Goal: Transaction & Acquisition: Purchase product/service

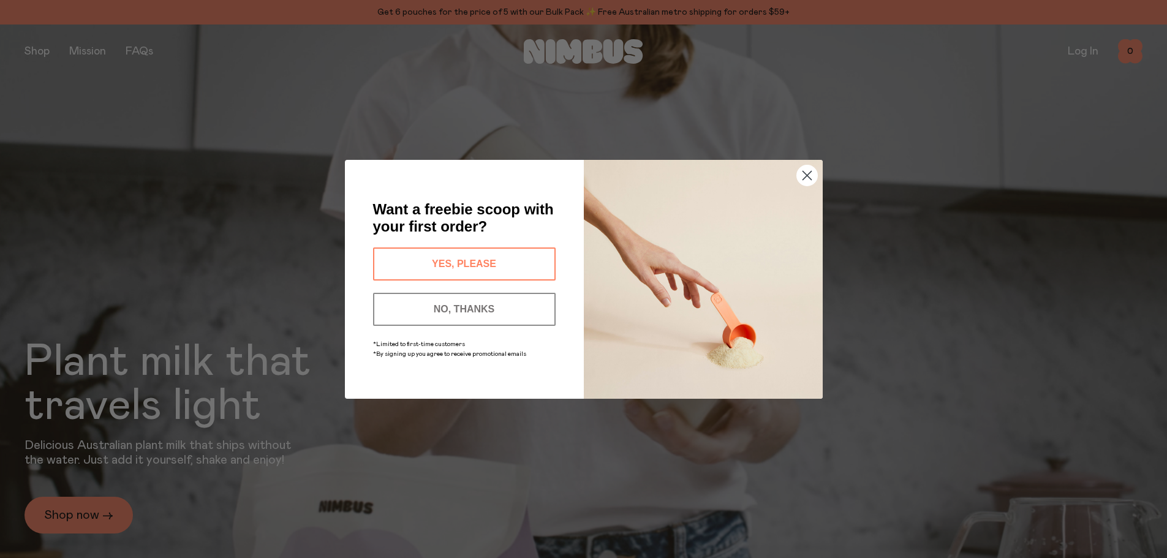
click at [796, 165] on icon "Close dialog" at bounding box center [806, 175] width 21 height 21
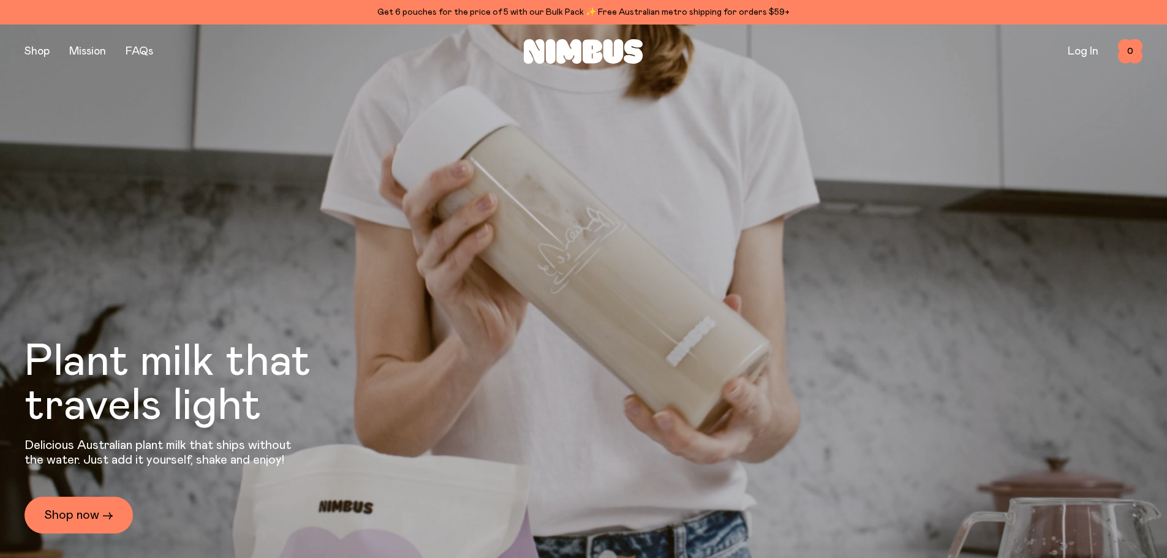
click at [801, 171] on div "Close dialog Want a freebie scoop with your first order? YES, PLEASE NO, THANKS…" at bounding box center [584, 308] width 478 height 288
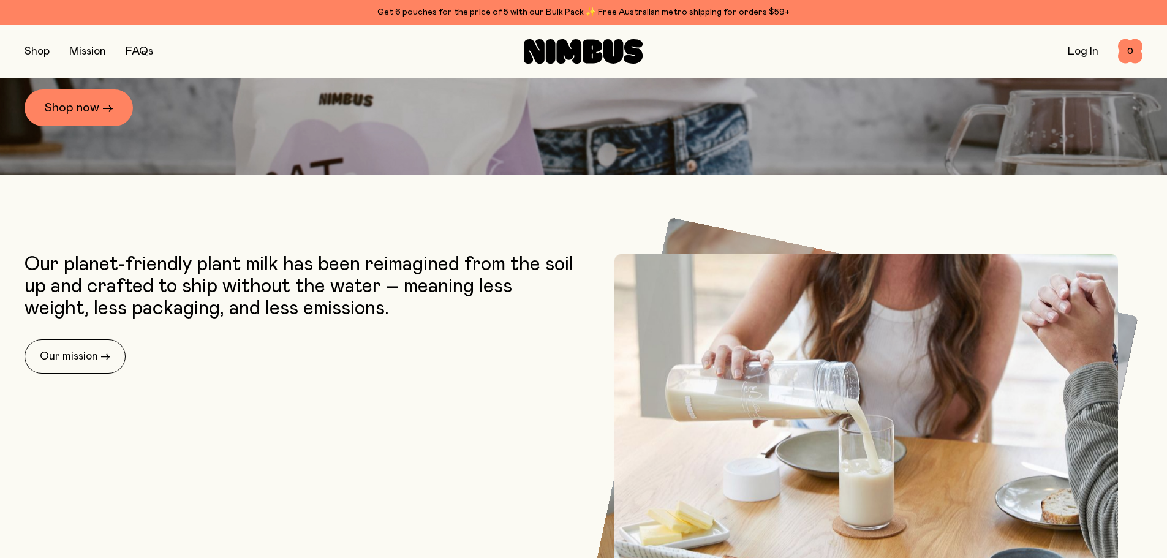
scroll to position [429, 0]
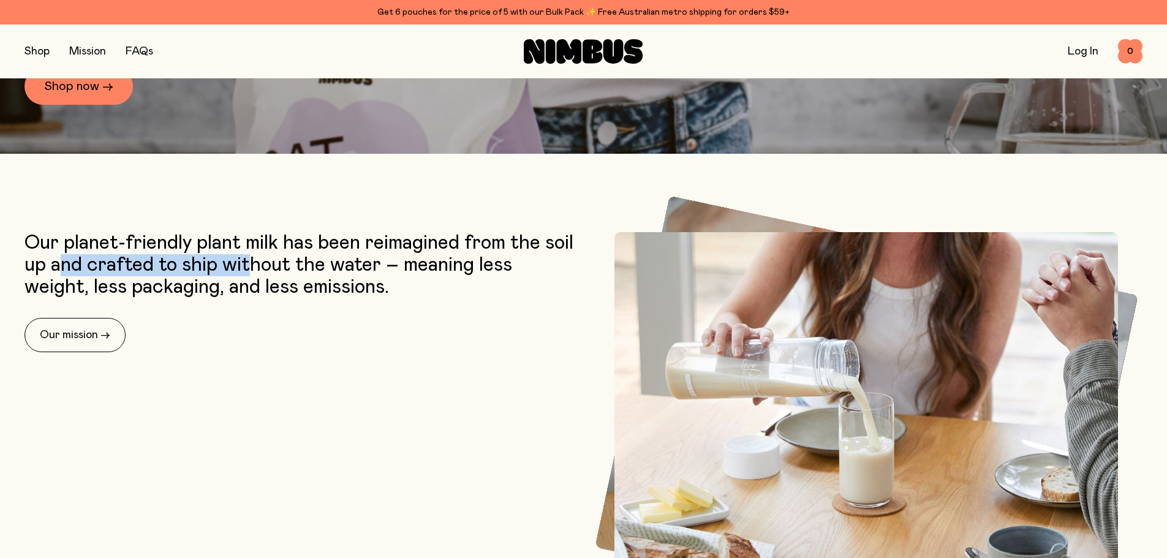
drag, startPoint x: 62, startPoint y: 271, endPoint x: 255, endPoint y: 258, distance: 192.8
click at [255, 258] on p "Our planet-friendly plant milk has been reimagined from the soil up and crafted…" at bounding box center [300, 265] width 553 height 66
click at [391, 289] on p "Our planet-friendly plant milk has been reimagined from the soil up and crafted…" at bounding box center [300, 265] width 553 height 66
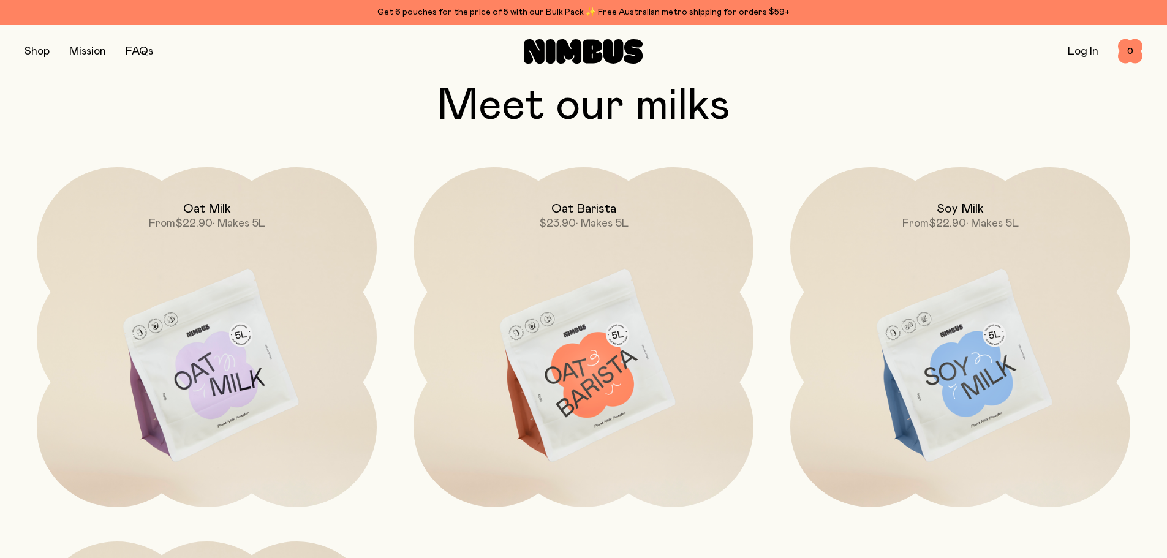
scroll to position [1164, 0]
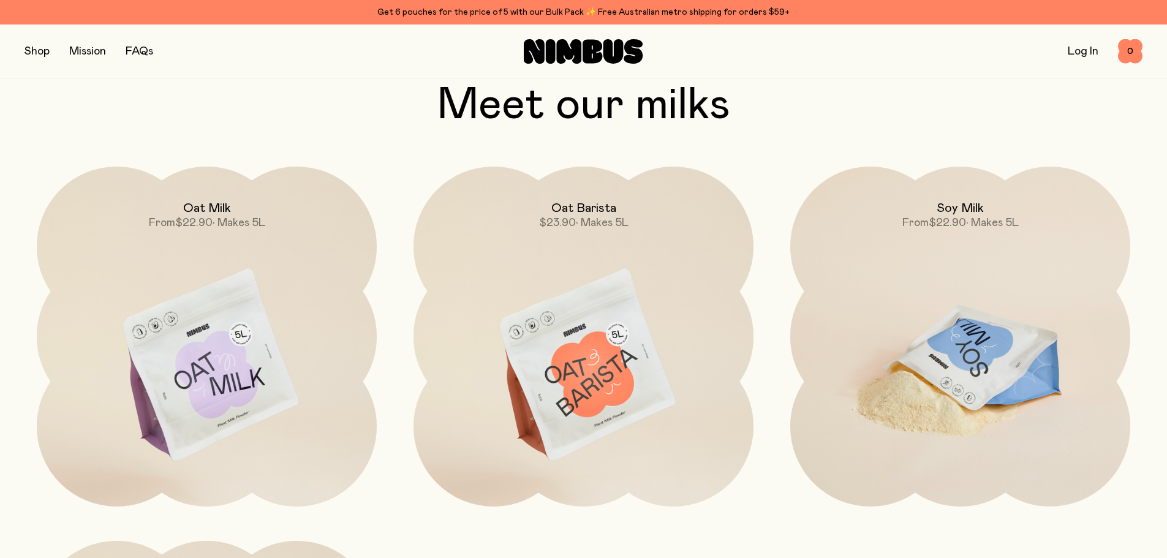
click at [946, 326] on img at bounding box center [960, 366] width 340 height 399
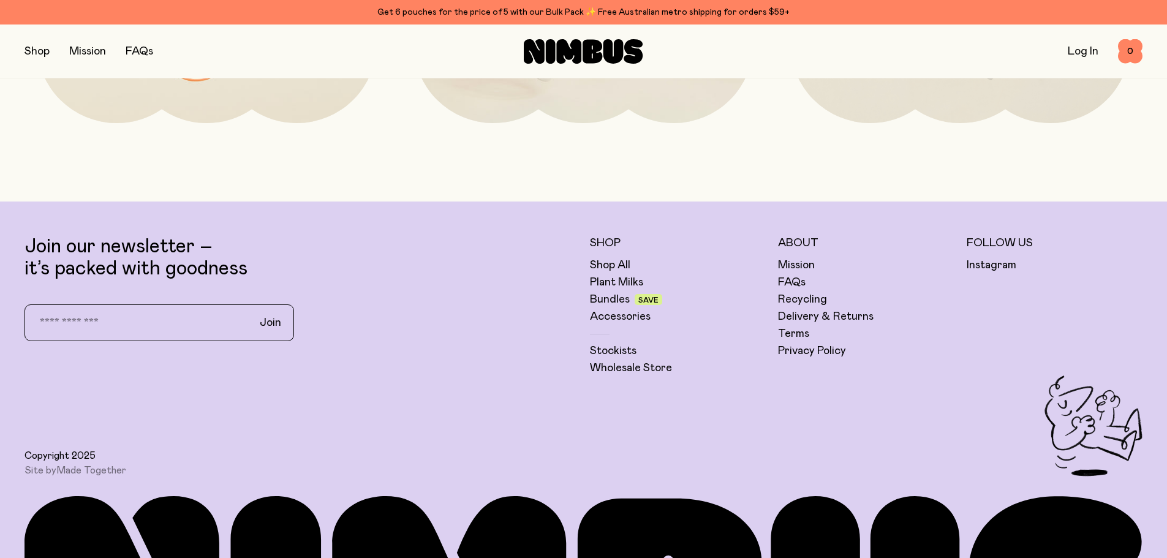
scroll to position [3481, 0]
